Goal: Information Seeking & Learning: Learn about a topic

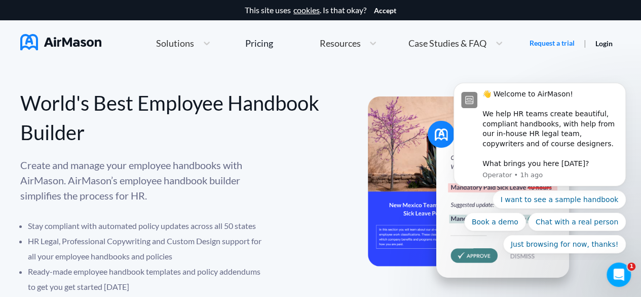
click at [77, 44] on img at bounding box center [60, 42] width 81 height 16
click at [69, 40] on img at bounding box center [60, 42] width 81 height 16
click at [259, 47] on div "Pricing" at bounding box center [259, 43] width 28 height 9
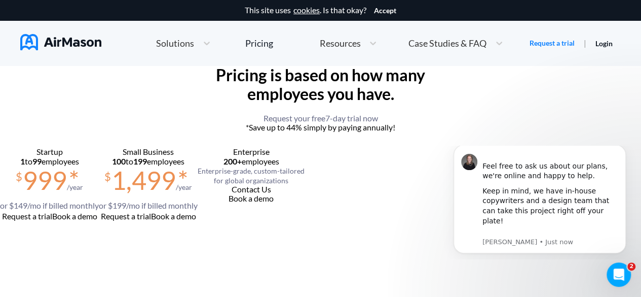
click at [68, 44] on img at bounding box center [60, 42] width 81 height 16
